Goal: Task Accomplishment & Management: Manage account settings

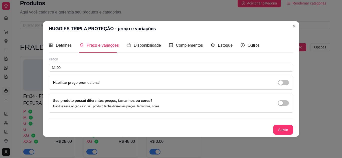
scroll to position [7, 0]
click at [280, 106] on div "Seu produto possui diferentes preços, tamanhos ou cores? Habilite essa opção ca…" at bounding box center [171, 103] width 236 height 11
click at [282, 101] on div "button" at bounding box center [280, 103] width 5 height 5
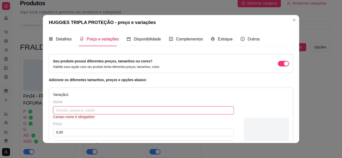
click at [127, 112] on input "text" at bounding box center [143, 111] width 181 height 8
type input "p"
type input "P"
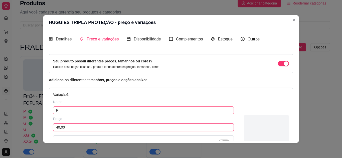
type input "40,00"
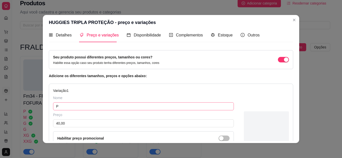
scroll to position [74, 0]
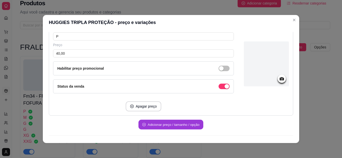
click at [164, 126] on button "Adicionar preço / tamanho / opção" at bounding box center [170, 125] width 65 height 10
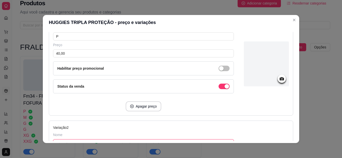
click at [90, 140] on input "text" at bounding box center [143, 144] width 181 height 8
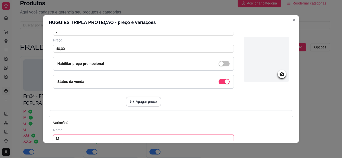
type input "M"
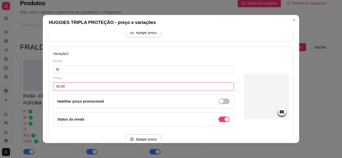
type input "40,00"
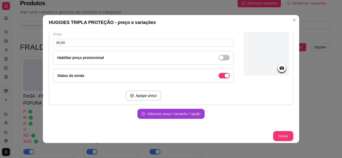
click at [166, 115] on button "Adicionar preço / tamanho / opção" at bounding box center [170, 114] width 67 height 10
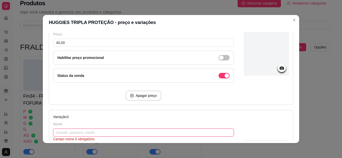
click at [72, 135] on input "text" at bounding box center [143, 133] width 181 height 8
type input "G"
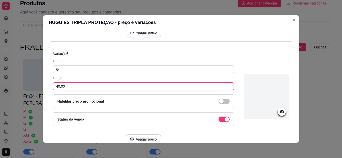
type input "40,00"
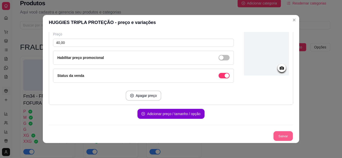
click at [267, 137] on div "Salvar" at bounding box center [171, 136] width 244 height 10
click at [273, 137] on button "Salvar" at bounding box center [283, 137] width 20 height 10
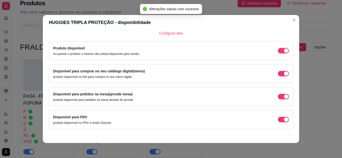
scroll to position [47, 0]
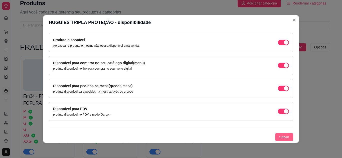
click at [279, 137] on span "Salvar" at bounding box center [284, 138] width 10 height 6
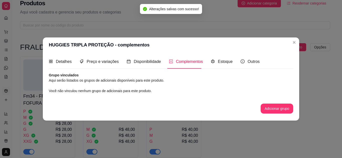
scroll to position [0, 0]
click at [225, 61] on span "Estoque" at bounding box center [225, 62] width 15 height 4
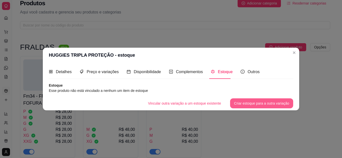
click at [243, 105] on button "Criar estoque para a outra variação" at bounding box center [261, 104] width 63 height 10
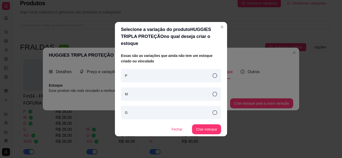
click at [183, 75] on div "P" at bounding box center [171, 76] width 100 height 14
click at [210, 131] on button "Criar estoque" at bounding box center [206, 130] width 28 height 10
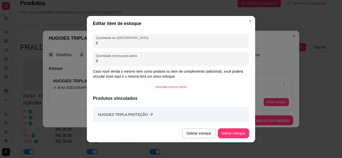
click at [139, 44] on input "0" at bounding box center [171, 43] width 150 height 5
type input "6"
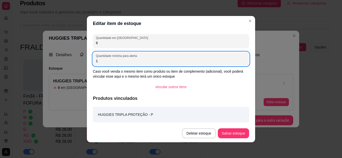
type input "1"
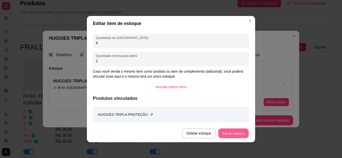
click at [245, 133] on button "Salvar estoque" at bounding box center [233, 134] width 31 height 10
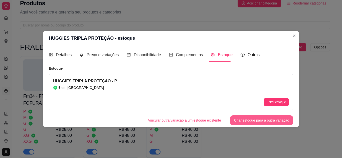
click at [272, 122] on button "Criar estoque para a outra variação" at bounding box center [261, 121] width 63 height 10
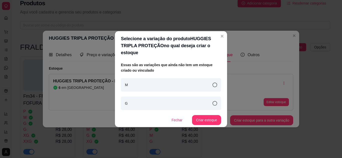
click at [204, 83] on div "M" at bounding box center [171, 85] width 100 height 14
click at [207, 123] on button "Criar estoque" at bounding box center [206, 120] width 28 height 10
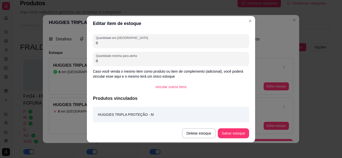
drag, startPoint x: 118, startPoint y: 45, endPoint x: 64, endPoint y: 33, distance: 55.8
click at [64, 33] on div "Editar item de estoque Quantidade em estoque 0 Quantidade mínima para alerta 0 …" at bounding box center [171, 79] width 342 height 158
type input "6"
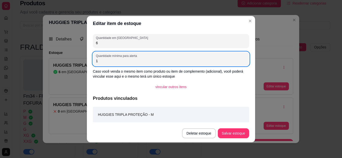
type input "1"
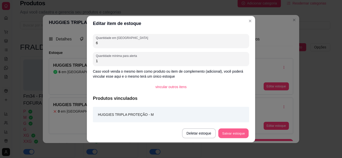
click at [233, 137] on button "Salvar estoque" at bounding box center [233, 134] width 31 height 10
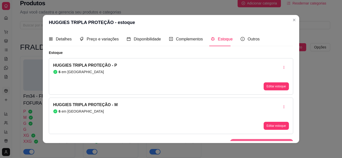
click at [279, 140] on button "Criar estoque para a outra variação" at bounding box center [261, 144] width 63 height 10
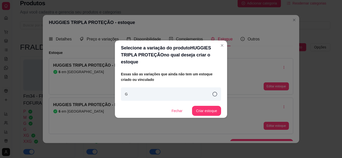
click at [210, 96] on div "G" at bounding box center [171, 95] width 100 height 14
click at [212, 109] on button "Criar estoque" at bounding box center [206, 111] width 28 height 10
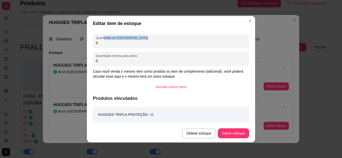
drag, startPoint x: 102, startPoint y: 40, endPoint x: 71, endPoint y: 37, distance: 30.9
click at [71, 37] on div "Editar item de estoque Quantidade em estoque 0 Quantidade mínima para alerta 0 …" at bounding box center [171, 79] width 342 height 158
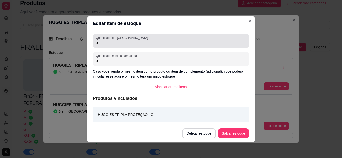
click at [116, 48] on div "Quantidade em estoque 0" at bounding box center [171, 41] width 156 height 14
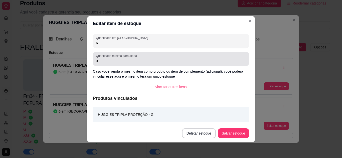
type input "6"
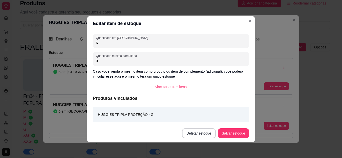
click at [119, 59] on input "0" at bounding box center [171, 61] width 150 height 5
type input "1"
click at [228, 135] on button "Salvar estoque" at bounding box center [233, 134] width 31 height 10
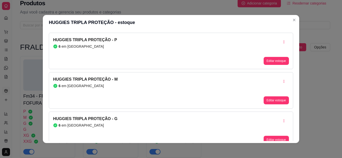
scroll to position [31, 0]
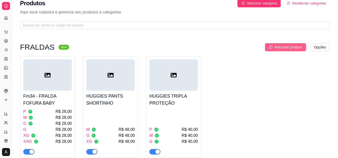
click at [270, 48] on icon "plus-circle" at bounding box center [271, 48] width 4 height 4
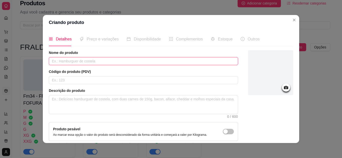
click at [117, 62] on input "text" at bounding box center [143, 61] width 189 height 8
paste input "BABYSEC SHORT M/G/XG"
type input "BABYSEC SHORT"
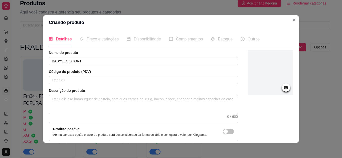
scroll to position [45, 0]
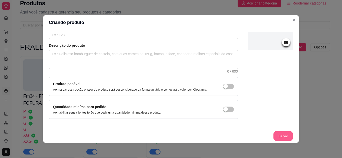
click at [282, 139] on button "Salvar" at bounding box center [283, 137] width 20 height 10
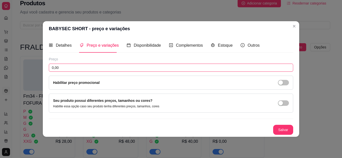
click at [186, 64] on input "0,00" at bounding box center [171, 68] width 244 height 8
type input "45,00"
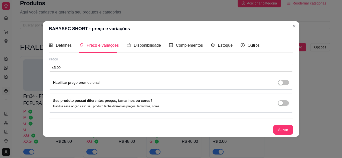
click at [286, 100] on div "Seu produto possui diferentes preços, tamanhos ou cores? Habilite essa opção ca…" at bounding box center [171, 103] width 236 height 11
click at [286, 106] on span "button" at bounding box center [283, 104] width 11 height 6
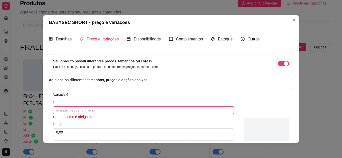
click at [115, 114] on input "text" at bounding box center [143, 111] width 181 height 8
type input "P"
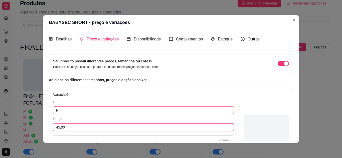
type input "45,00"
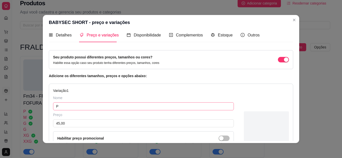
scroll to position [74, 0]
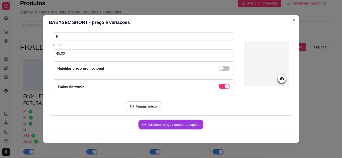
click at [159, 124] on button "Adicionar preço / tamanho / opção" at bounding box center [170, 125] width 65 height 10
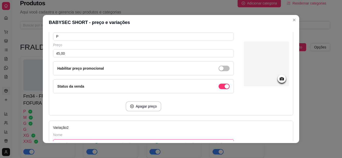
click at [167, 140] on input "text" at bounding box center [143, 144] width 181 height 8
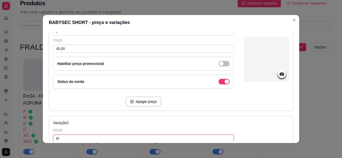
type input "M"
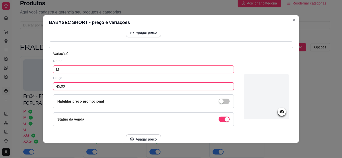
type input "45,00"
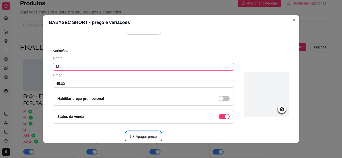
scroll to position [192, 0]
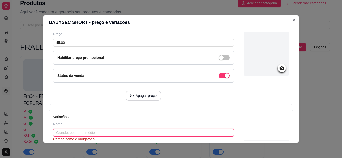
click at [141, 130] on input "text" at bounding box center [143, 133] width 181 height 8
type input "G"
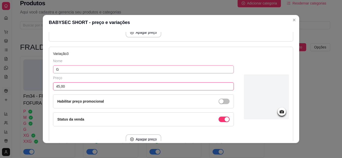
type input "45,00"
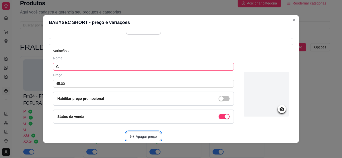
scroll to position [299, 0]
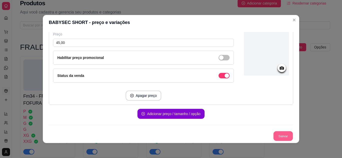
click at [277, 135] on button "Salvar" at bounding box center [283, 137] width 20 height 10
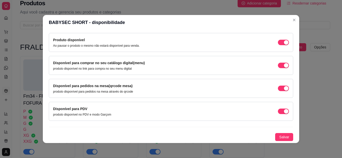
scroll to position [47, 0]
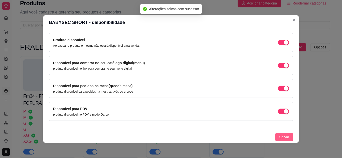
click at [281, 137] on span "Salvar" at bounding box center [284, 138] width 10 height 6
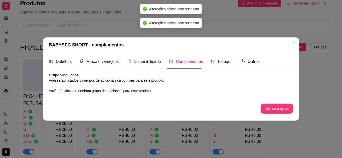
scroll to position [0, 0]
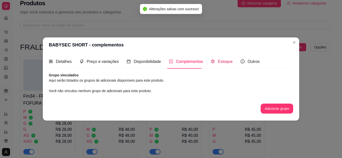
click at [218, 60] on span "Estoque" at bounding box center [225, 62] width 15 height 4
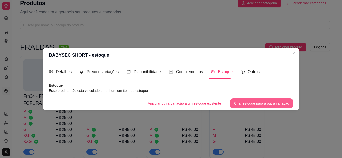
click at [238, 104] on button "Criar estoque para a outra variação" at bounding box center [261, 104] width 63 height 10
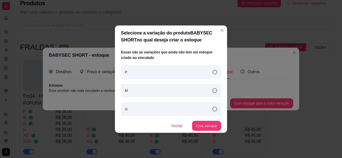
click at [169, 78] on div "P" at bounding box center [171, 73] width 100 height 14
click at [217, 128] on button "Criar estoque" at bounding box center [206, 126] width 29 height 10
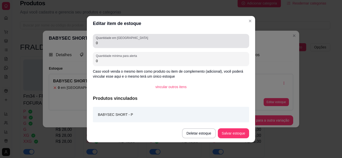
click at [144, 48] on div "Quantidade em estoque 0" at bounding box center [171, 41] width 156 height 14
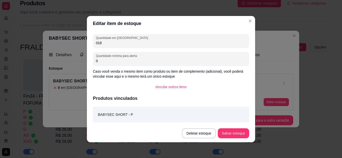
click at [140, 43] on input "018" at bounding box center [171, 43] width 150 height 5
type input "0"
type input "18"
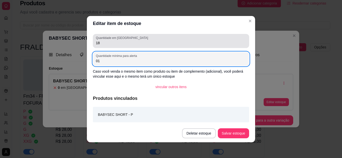
type input "0"
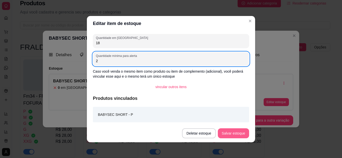
type input "2"
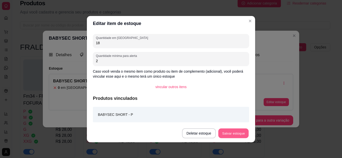
click at [243, 135] on button "Salvar estoque" at bounding box center [233, 134] width 31 height 10
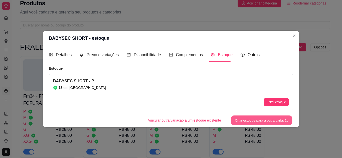
click at [273, 122] on button "Criar estoque para a outra variação" at bounding box center [261, 121] width 61 height 10
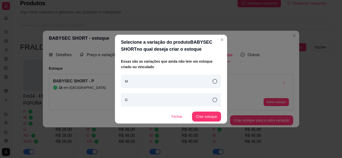
click at [164, 75] on div "M" at bounding box center [171, 82] width 100 height 14
click at [204, 117] on button "Criar estoque" at bounding box center [206, 117] width 28 height 10
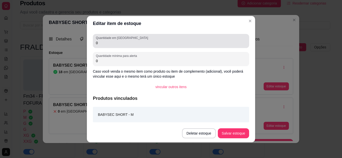
click at [123, 46] on div "0" at bounding box center [171, 41] width 150 height 10
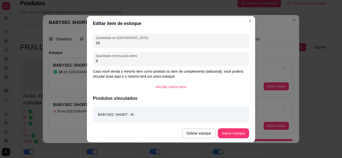
type input "18"
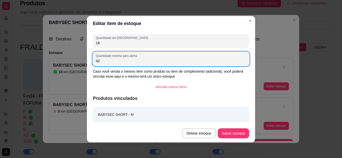
type input "0"
type input "2"
click at [240, 131] on button "Salvar estoque" at bounding box center [233, 134] width 31 height 10
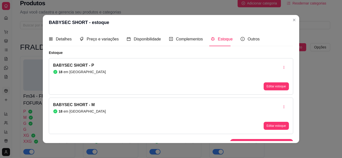
click at [272, 142] on div "Detalhes Preço e variações Disponibilidade Complementos Estoque Outros Nome do …" at bounding box center [171, 86] width 256 height 113
click at [272, 140] on button "Criar estoque para a outra variação" at bounding box center [261, 144] width 63 height 10
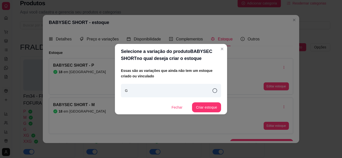
click at [205, 87] on div "G" at bounding box center [171, 91] width 100 height 14
click at [213, 106] on button "Criar estoque" at bounding box center [206, 108] width 29 height 10
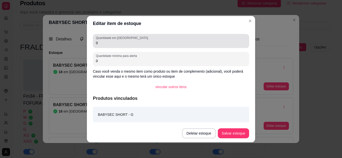
click at [116, 45] on input "0" at bounding box center [171, 43] width 150 height 5
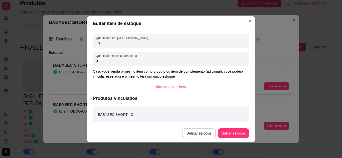
type input "18"
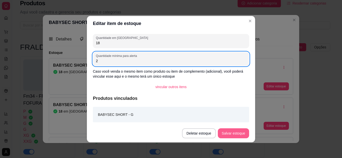
type input "2"
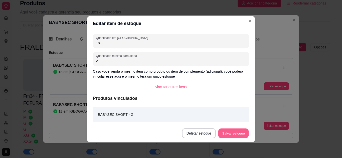
click at [229, 130] on button "Salvar estoque" at bounding box center [233, 134] width 31 height 10
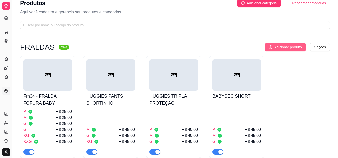
click at [289, 51] on button "Adicionar produto" at bounding box center [285, 47] width 41 height 8
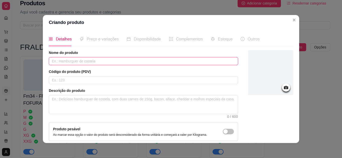
paste input "NENE CREME"
click at [75, 64] on input "text" at bounding box center [143, 61] width 189 height 8
type input "NENE CREME"
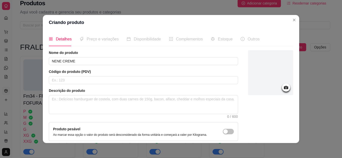
click at [96, 44] on div "Preço e variações" at bounding box center [99, 39] width 39 height 14
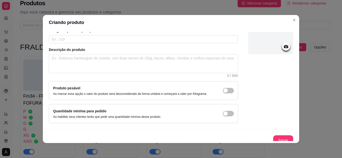
scroll to position [45, 0]
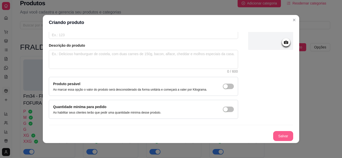
click at [279, 138] on button "Salvar" at bounding box center [283, 136] width 20 height 10
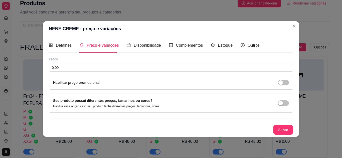
scroll to position [0, 0]
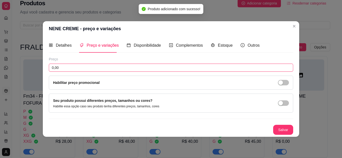
click at [182, 67] on input "0,00" at bounding box center [171, 68] width 244 height 8
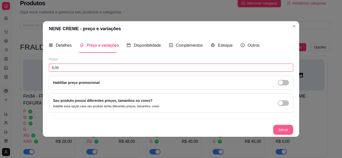
type input "6,00"
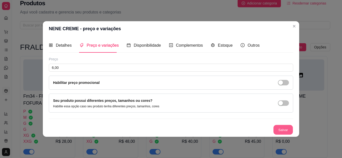
click at [278, 127] on button "Salvar" at bounding box center [283, 130] width 20 height 10
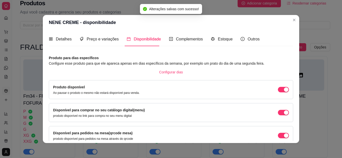
click at [214, 50] on div "Detalhes Preço e variações Disponibilidade Complementos Estoque Outros Nome do …" at bounding box center [171, 86] width 244 height 109
click at [223, 37] on span "Estoque" at bounding box center [225, 39] width 15 height 4
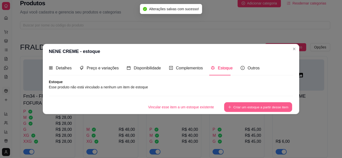
click at [254, 106] on button "Criar um estoque a partir desse item" at bounding box center [258, 107] width 68 height 10
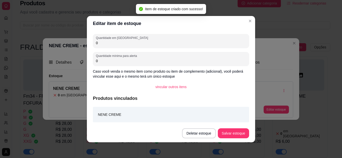
click at [151, 45] on input "0" at bounding box center [171, 43] width 150 height 5
type input "20"
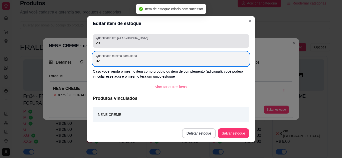
type input "0"
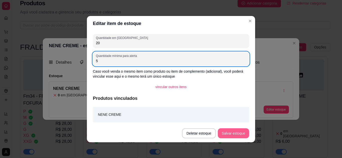
type input "5"
click at [223, 136] on button "Salvar estoque" at bounding box center [233, 134] width 31 height 10
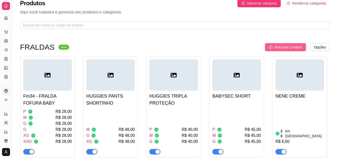
click at [295, 49] on span "Adicionar produto" at bounding box center [288, 48] width 28 height 6
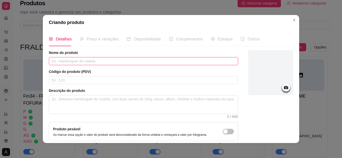
click at [93, 61] on input "text" at bounding box center [143, 61] width 189 height 8
paste input "BABYMED"
type input "BABYMED"
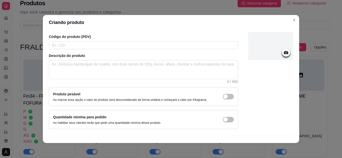
scroll to position [45, 0]
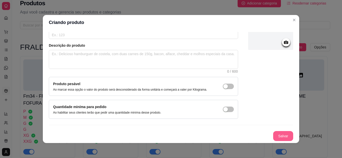
click at [275, 138] on button "Salvar" at bounding box center [283, 136] width 20 height 10
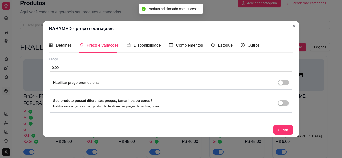
scroll to position [0, 0]
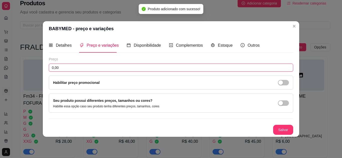
click at [70, 67] on input "0,00" at bounding box center [171, 68] width 244 height 8
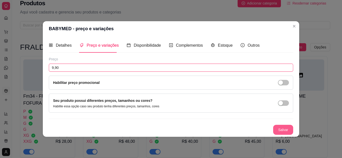
type input "9,90"
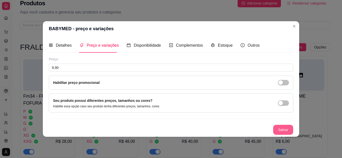
click at [279, 134] on button "Salvar" at bounding box center [283, 130] width 20 height 10
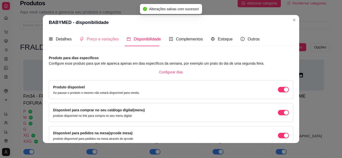
click at [99, 35] on div "Preço e variações" at bounding box center [99, 39] width 39 height 14
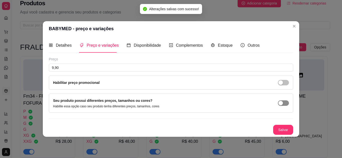
click at [284, 102] on span "button" at bounding box center [283, 104] width 11 height 6
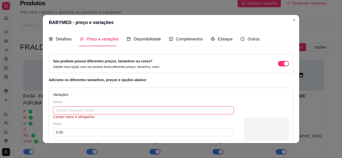
click at [107, 113] on input "text" at bounding box center [143, 111] width 181 height 8
type input "O"
type input "ROSA"
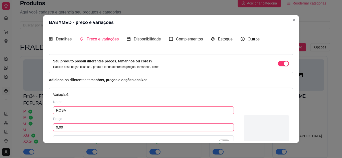
type input "9,90"
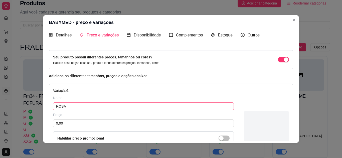
scroll to position [74, 0]
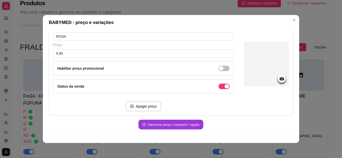
click at [156, 127] on button "Adicionar preço / tamanho / opção" at bounding box center [170, 125] width 65 height 10
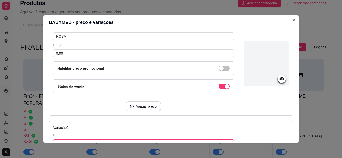
click at [84, 141] on input "text" at bounding box center [143, 144] width 181 height 8
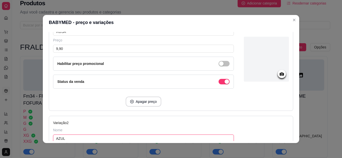
type input "AZUL"
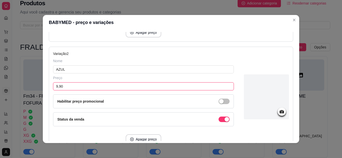
type input "9,90"
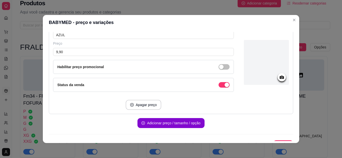
scroll to position [192, 0]
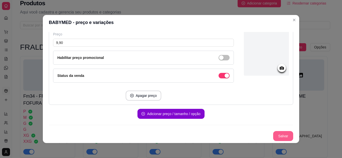
click at [273, 134] on button "Salvar" at bounding box center [283, 136] width 20 height 10
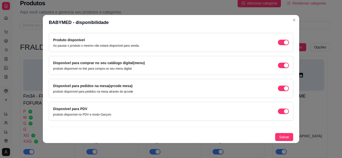
scroll to position [47, 0]
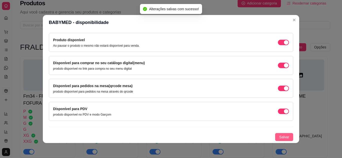
click at [275, 136] on button "Salvar" at bounding box center [284, 137] width 18 height 8
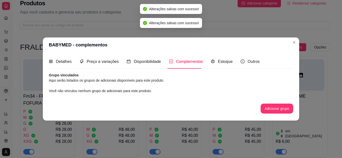
scroll to position [0, 0]
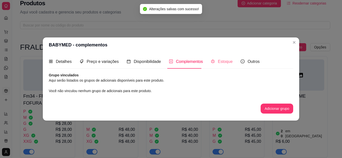
click at [215, 67] on div "Estoque" at bounding box center [222, 62] width 22 height 14
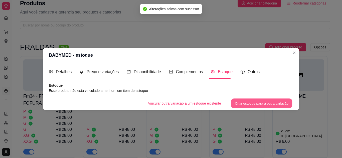
click at [262, 103] on button "Criar estoque para a outra variação" at bounding box center [261, 104] width 61 height 10
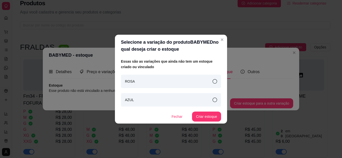
click at [174, 86] on div "ROSA" at bounding box center [171, 82] width 100 height 14
click at [206, 117] on button "Criar estoque" at bounding box center [206, 117] width 29 height 10
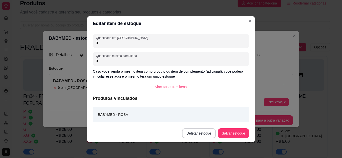
drag, startPoint x: 115, startPoint y: 44, endPoint x: 54, endPoint y: 40, distance: 61.2
click at [54, 40] on div "Editar item de estoque Quantidade em estoque 0 Quantidade mínima para alerta 0 …" at bounding box center [171, 79] width 342 height 158
type input "10"
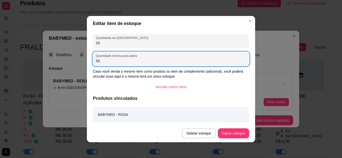
type input "0"
type input "3"
click at [223, 126] on footer "Deletar estoque Salvar estoque" at bounding box center [171, 134] width 168 height 18
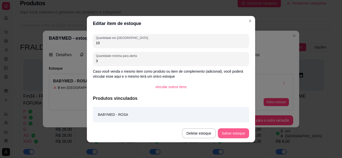
click at [225, 131] on button "Salvar estoque" at bounding box center [233, 134] width 31 height 10
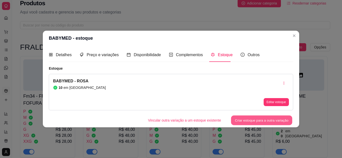
click at [264, 123] on button "Criar estoque para a outra variação" at bounding box center [261, 121] width 61 height 10
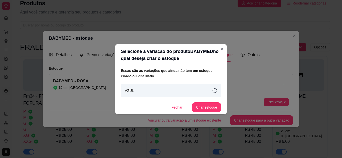
click at [163, 91] on div "AZUL" at bounding box center [171, 91] width 100 height 14
click at [202, 109] on button "Criar estoque" at bounding box center [206, 108] width 28 height 10
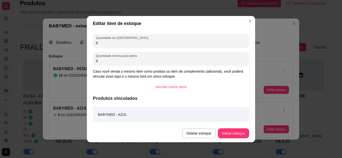
click at [122, 44] on input "0" at bounding box center [171, 43] width 150 height 5
type input "10"
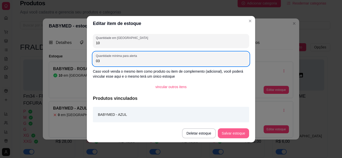
type input "03"
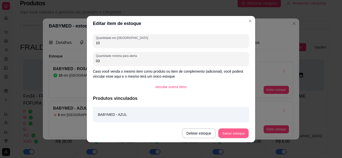
click at [234, 136] on button "Salvar estoque" at bounding box center [233, 134] width 31 height 10
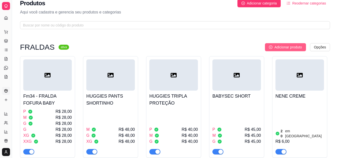
click at [287, 45] on span "Adicionar produto" at bounding box center [288, 48] width 28 height 6
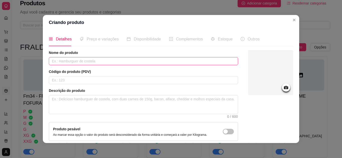
click at [66, 61] on input "text" at bounding box center [143, 61] width 189 height 8
paste input "LENÇO [PERSON_NAME]"
type input "LENÇO [PERSON_NAME]"
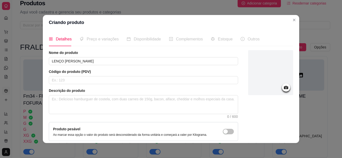
scroll to position [45, 0]
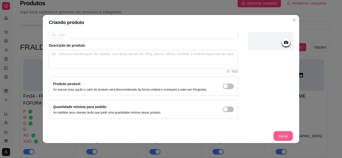
click at [283, 136] on button "Salvar" at bounding box center [283, 137] width 20 height 10
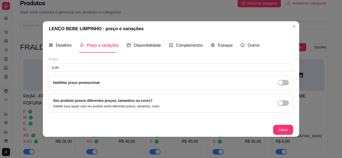
scroll to position [0, 0]
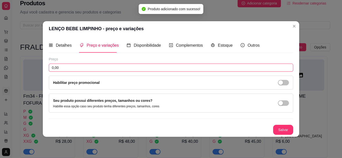
click at [123, 69] on input "0,00" at bounding box center [171, 68] width 244 height 8
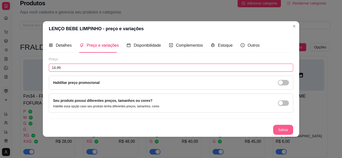
type input "14,99"
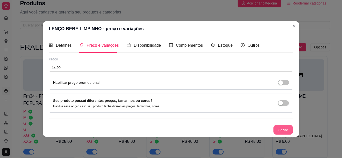
click at [287, 126] on button "Salvar" at bounding box center [283, 130] width 20 height 10
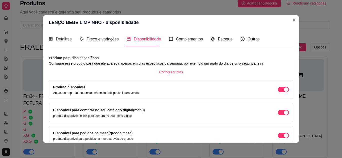
scroll to position [47, 0]
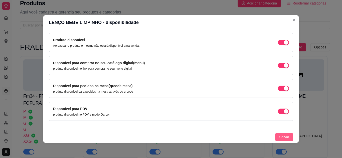
click at [285, 138] on button "Salvar" at bounding box center [284, 137] width 18 height 8
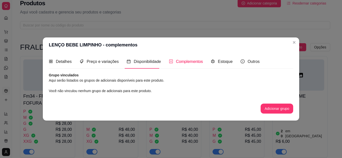
scroll to position [0, 0]
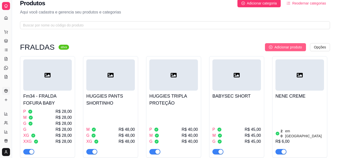
click at [294, 49] on span "Adicionar produto" at bounding box center [288, 48] width 28 height 6
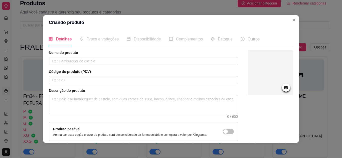
click at [150, 66] on div "Nome do produto Código do produto (PDV) Descrição do produto 0 / 600 Produto pe…" at bounding box center [143, 107] width 189 height 114
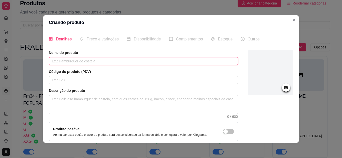
click at [147, 63] on input "text" at bounding box center [143, 61] width 189 height 8
paste input "LENÇO NATTHY"
type input "LENÇO NATTHY"
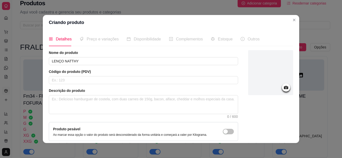
scroll to position [45, 0]
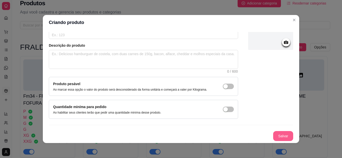
click at [284, 135] on button "Salvar" at bounding box center [283, 136] width 20 height 10
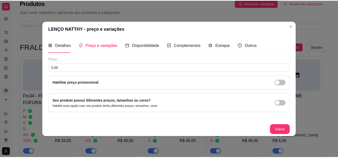
scroll to position [0, 0]
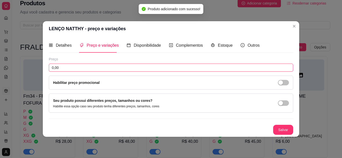
click at [123, 69] on input "0,00" at bounding box center [171, 68] width 244 height 8
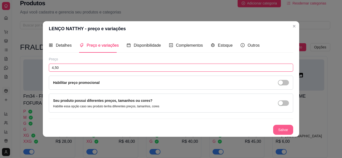
type input "4,50"
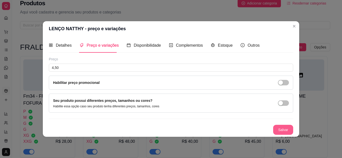
click at [278, 133] on button "Salvar" at bounding box center [283, 130] width 20 height 10
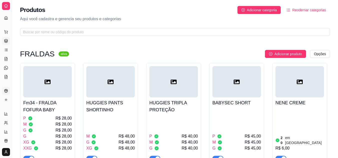
click at [8, 41] on link "Gestor de Pedidos" at bounding box center [6, 41] width 8 height 8
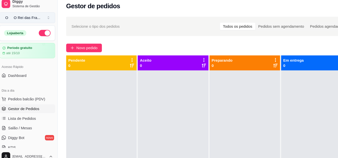
click at [44, 17] on button "O O Rei das Fra ..." at bounding box center [28, 21] width 52 height 10
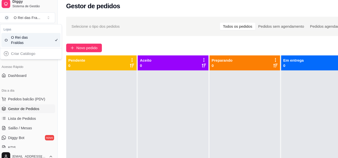
click at [43, 55] on div "Criar Catálogo" at bounding box center [31, 55] width 55 height 8
click at [20, 55] on div "Criar Catálogo" at bounding box center [31, 55] width 55 height 8
click at [15, 72] on span "Dashboard" at bounding box center [18, 74] width 17 height 5
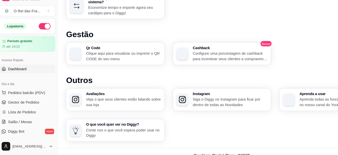
scroll to position [324, 0]
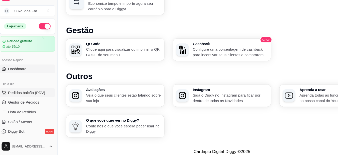
click at [32, 100] on button "Pedidos balcão (PDV)" at bounding box center [28, 97] width 52 height 8
click at [20, 107] on span "Gestor de Pedidos" at bounding box center [24, 105] width 29 height 5
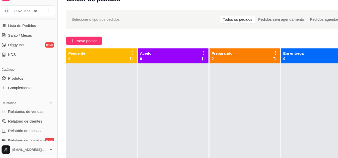
scroll to position [81, 0]
click at [35, 83] on link "Produtos" at bounding box center [28, 83] width 52 height 8
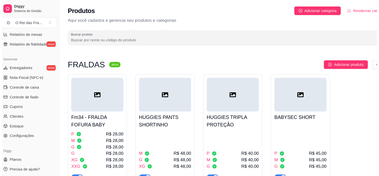
scroll to position [184, 0]
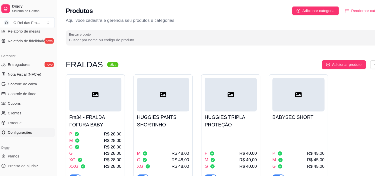
click at [21, 123] on span "Configurações" at bounding box center [21, 123] width 23 height 5
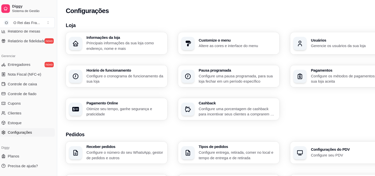
click at [213, 38] on h3 "Customize o menu" at bounding box center [224, 38] width 72 height 4
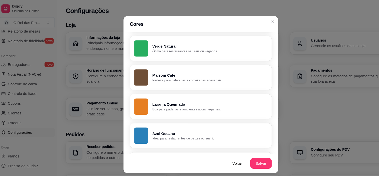
scroll to position [68, 0]
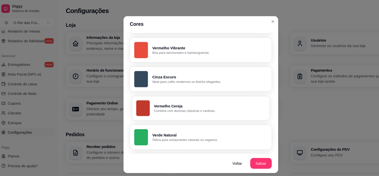
click at [229, 95] on button "Vermelho Cereja Combina com docerias clássicas e cantinas." at bounding box center [190, 100] width 128 height 22
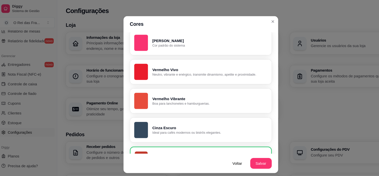
scroll to position [19, 0]
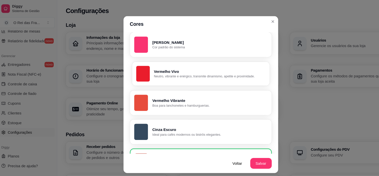
click at [233, 66] on p "Vermelho Vivo" at bounding box center [198, 66] width 104 height 5
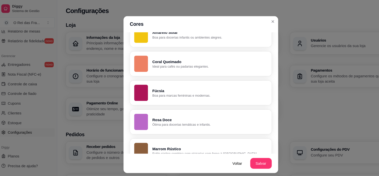
scroll to position [364, 0]
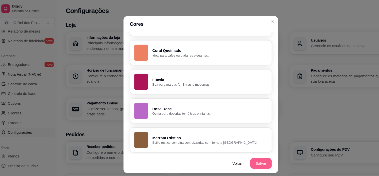
click at [247, 149] on button "Salvar" at bounding box center [246, 152] width 20 height 10
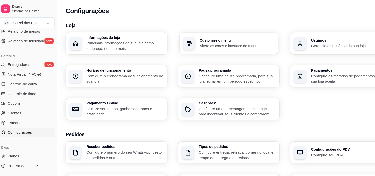
click at [215, 43] on p "Altere as cores e interface do menu" at bounding box center [224, 42] width 70 height 5
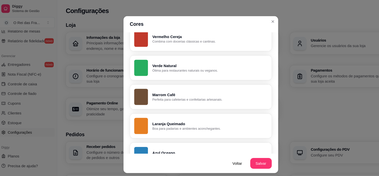
scroll to position [200, 0]
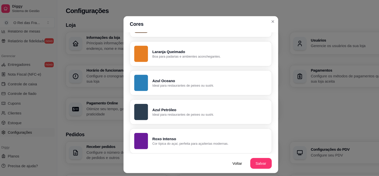
click at [228, 83] on button "Azul Oceano Ideal para restaurantes de peixes ou sushi." at bounding box center [190, 77] width 132 height 23
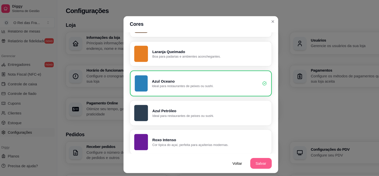
click at [247, 154] on button "Salvar" at bounding box center [246, 152] width 20 height 10
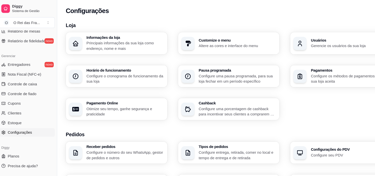
click at [126, 104] on p "Otimize seu tempo, ganhe segurança e praticidade" at bounding box center [119, 104] width 72 height 10
select select "4.98"
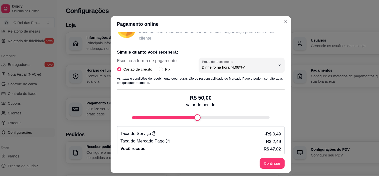
scroll to position [89, 0]
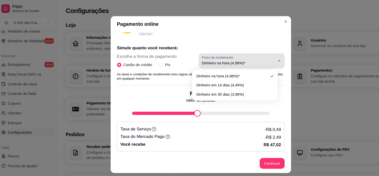
click at [211, 57] on span "Dinheiro na hora (4,98%)*" at bounding box center [225, 58] width 68 height 5
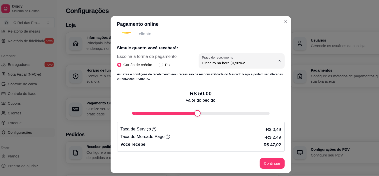
click at [210, 37] on div "Receba na hora em sua conta do Mercado Pago! Agora você poderá receber pagament…" at bounding box center [190, 86] width 168 height 113
click at [257, 154] on button "Continuar" at bounding box center [256, 152] width 23 height 10
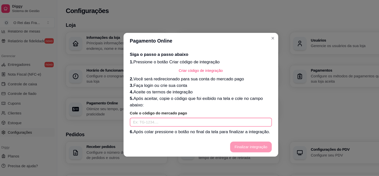
click at [205, 111] on input "text" at bounding box center [190, 114] width 132 height 8
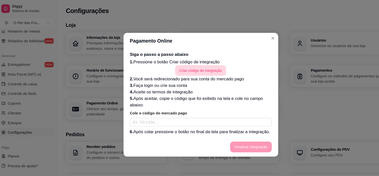
click at [198, 63] on button "Criar código de integração" at bounding box center [190, 66] width 48 height 10
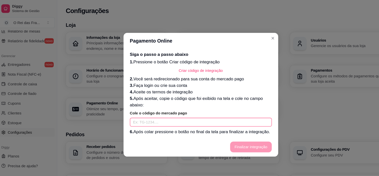
click at [151, 116] on input "text" at bounding box center [190, 114] width 132 height 8
paste input "TG-68c942037fb65600012e83f5-2557935313"
type input "TG-68c942037fb65600012e83f5-2557935313"
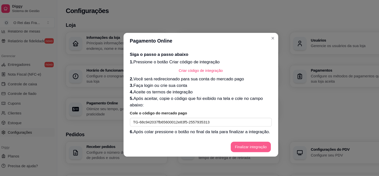
click at [248, 137] on button "Finalizar integração" at bounding box center [237, 137] width 38 height 10
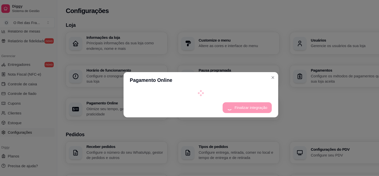
select select "4.98"
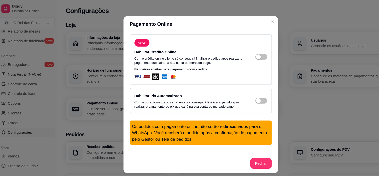
click at [241, 54] on div "button" at bounding box center [243, 53] width 5 height 5
click at [241, 93] on div "button" at bounding box center [243, 93] width 5 height 5
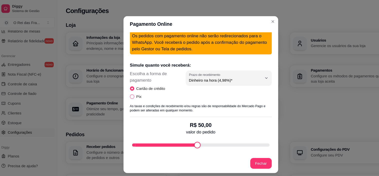
click at [128, 90] on span "Pix" at bounding box center [132, 90] width 9 height 6
click at [128, 90] on input "Pix" at bounding box center [126, 90] width 4 height 4
radio input "true"
radio input "false"
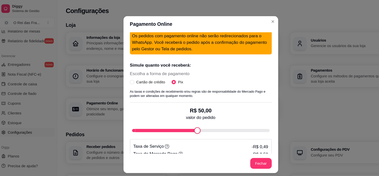
click at [259, 103] on div "Pagamento Online Novo Habilitar Crédito Online Com o crédito online cliente só …" at bounding box center [189, 88] width 379 height 176
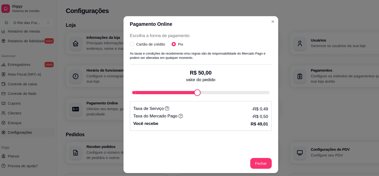
scroll to position [121, 0]
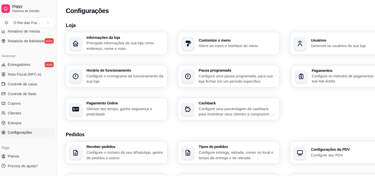
click at [314, 74] on p "Configure os métodos de pagamentos que sua loja aceita" at bounding box center [328, 73] width 70 height 10
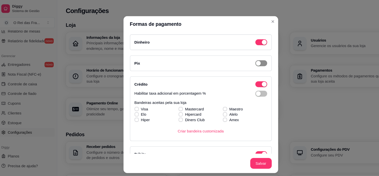
click at [242, 58] on span "button" at bounding box center [246, 59] width 11 height 6
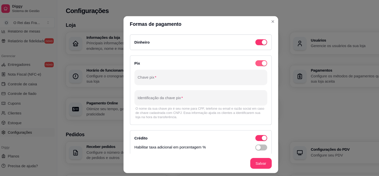
click at [247, 58] on div "button" at bounding box center [249, 59] width 5 height 5
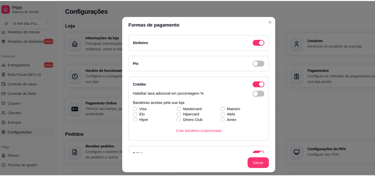
scroll to position [94, 0]
